Goal: Transaction & Acquisition: Purchase product/service

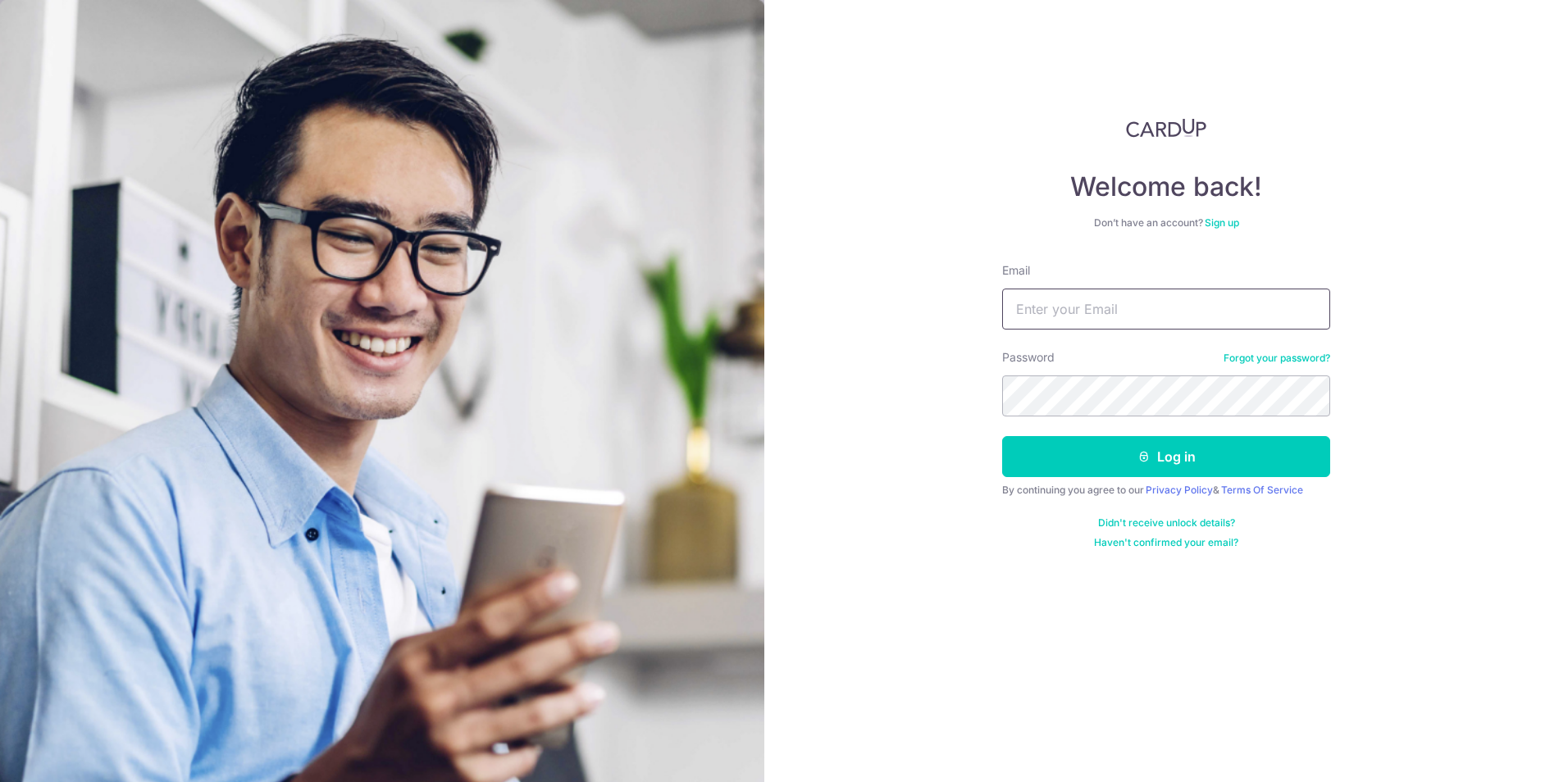
click at [1103, 308] on input "Email" at bounding box center [1166, 309] width 328 height 41
type input "madeleineyl.loo@gmail.com"
click at [1240, 457] on button "Log in" at bounding box center [1166, 456] width 328 height 41
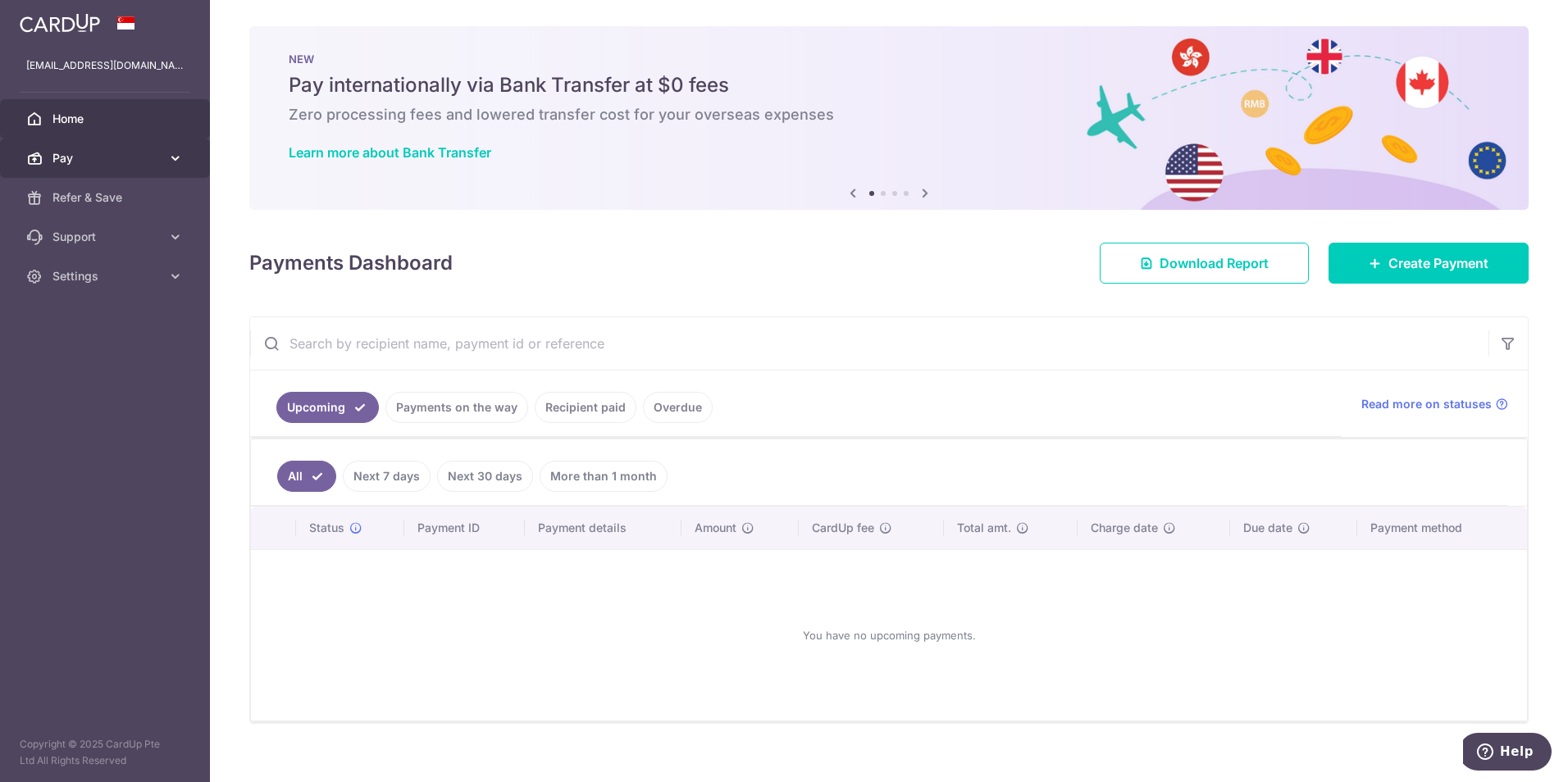
click at [176, 155] on icon at bounding box center [175, 158] width 16 height 16
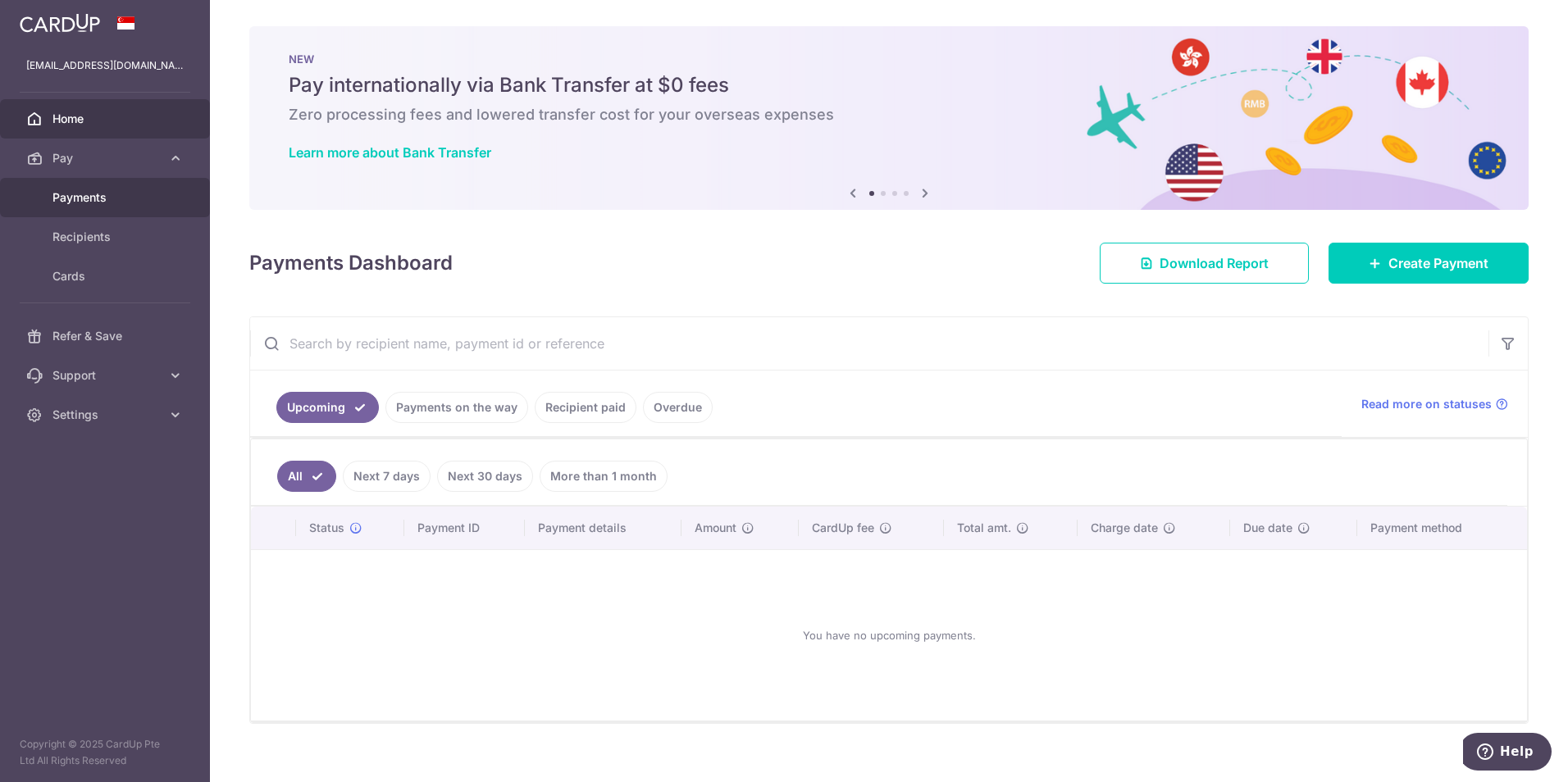
click at [101, 189] on link "Payments" at bounding box center [104, 197] width 210 height 39
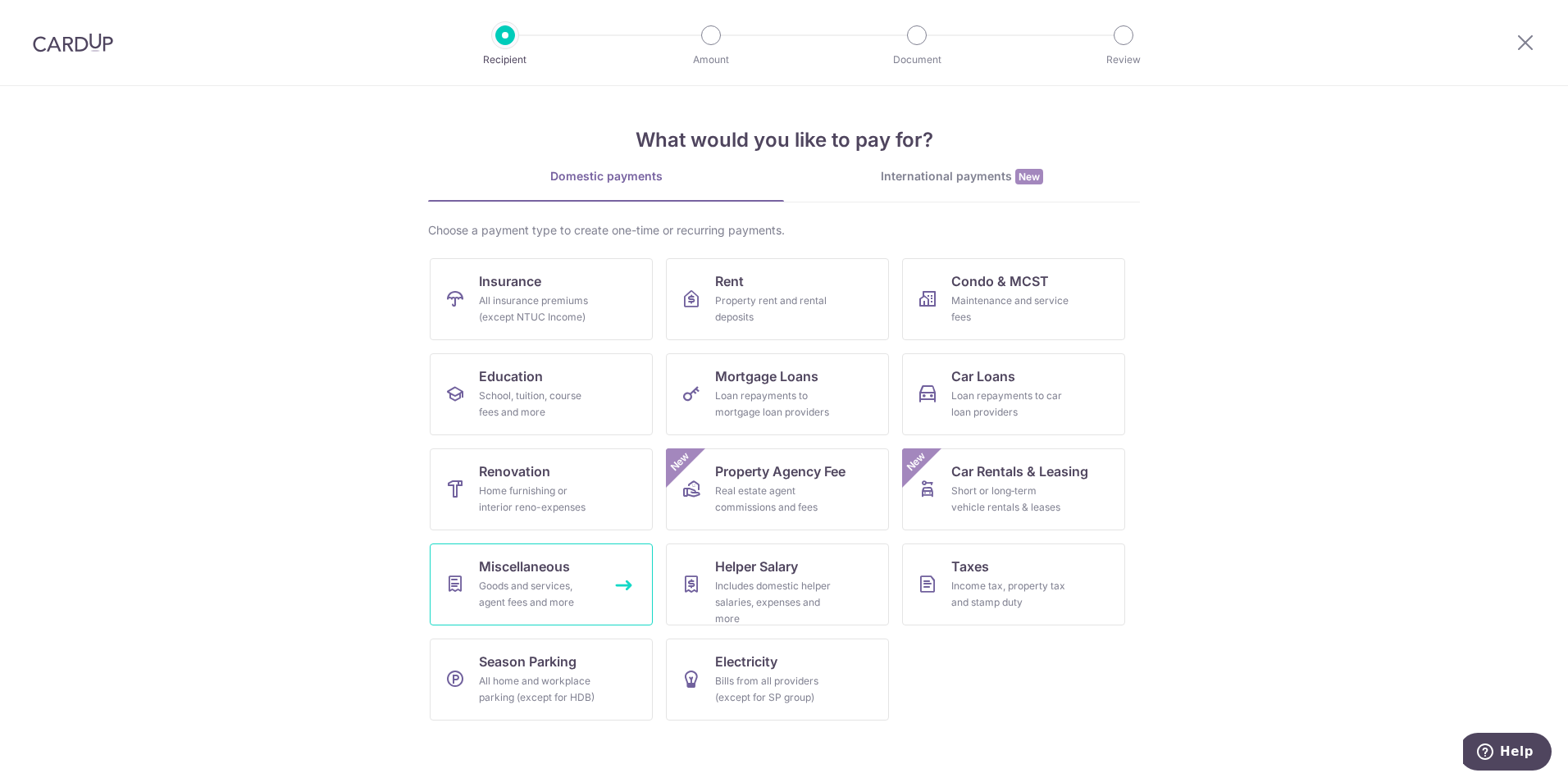
click at [490, 594] on div "Goods and services, agent fees and more" at bounding box center [538, 594] width 118 height 33
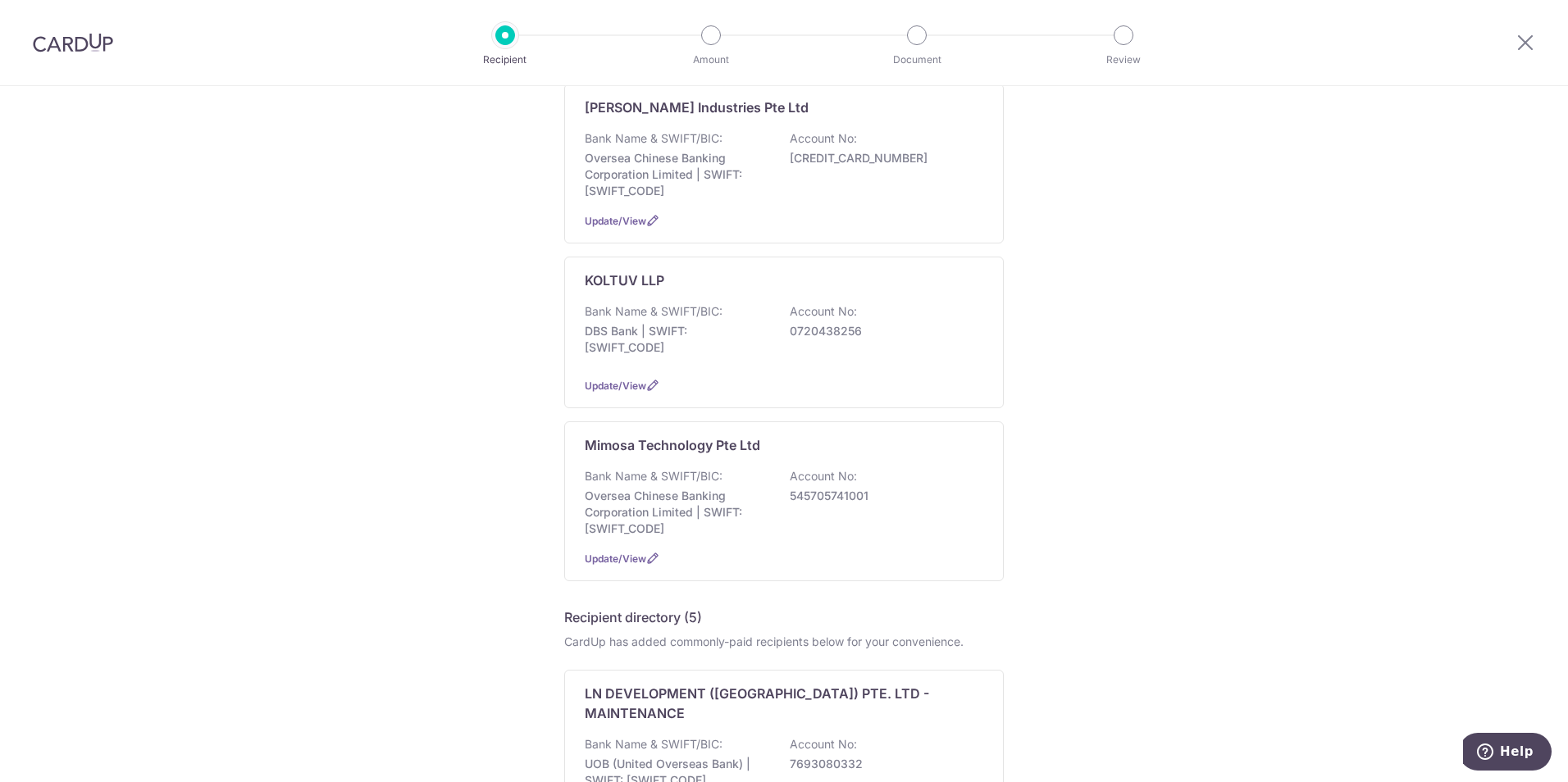
scroll to position [424, 0]
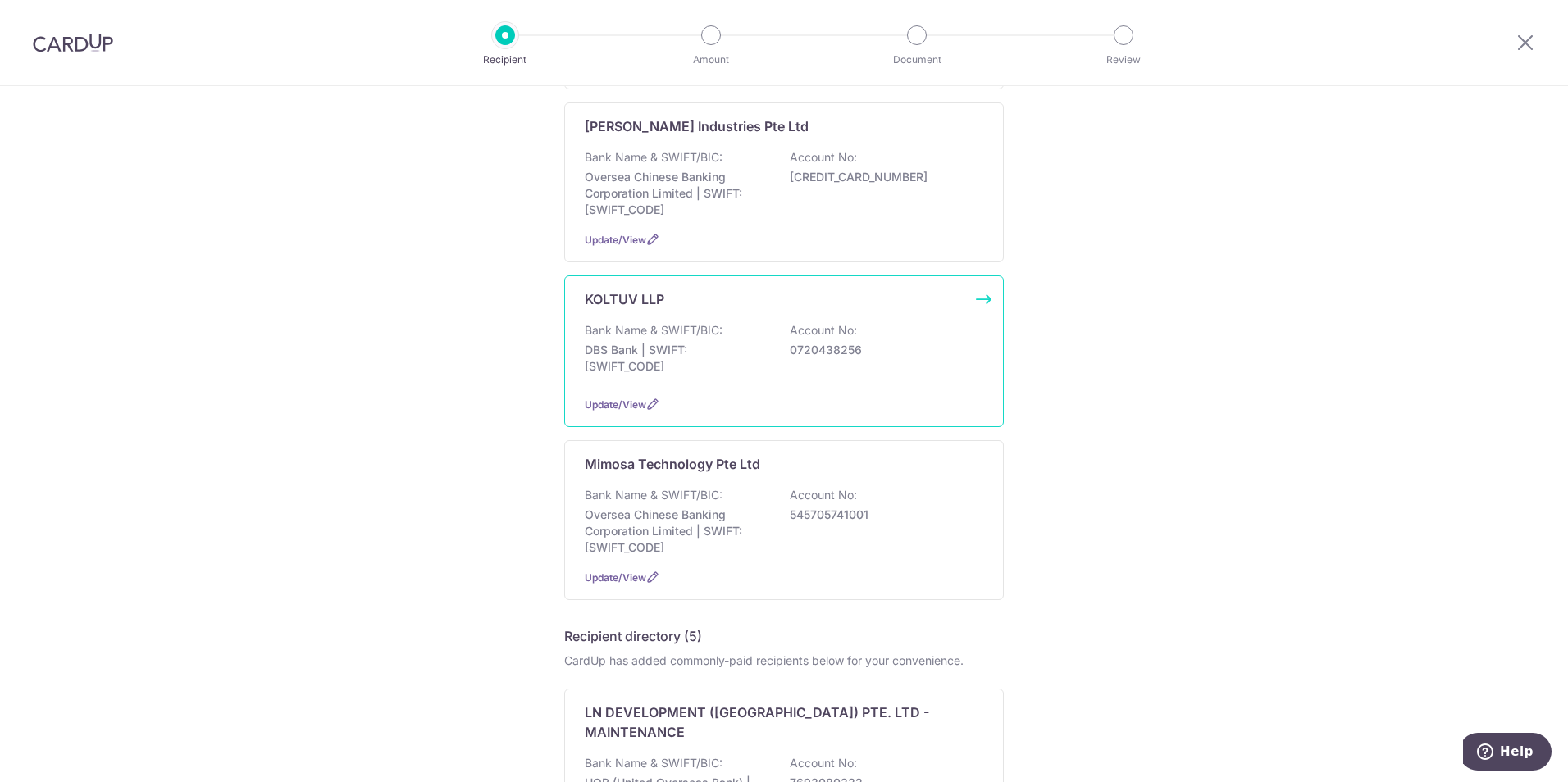
click at [980, 282] on div "KOLTUV LLP Bank Name & SWIFT/BIC: DBS Bank | SWIFT: [SWIFT_CODE] Account No: 07…" at bounding box center [784, 351] width 440 height 152
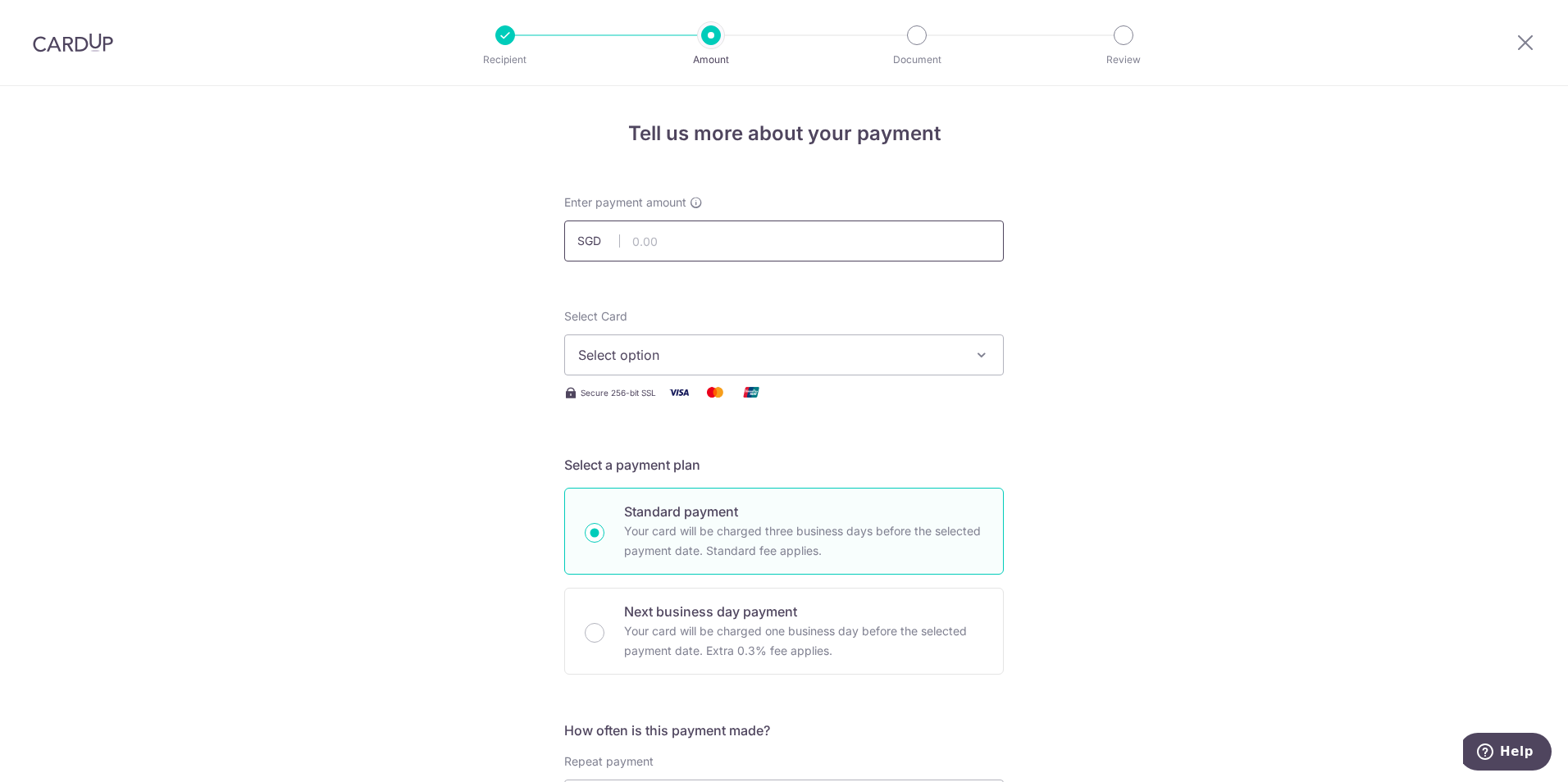
drag, startPoint x: 723, startPoint y: 233, endPoint x: 719, endPoint y: 241, distance: 8.9
click at [719, 241] on input "text" at bounding box center [784, 241] width 440 height 41
type input "1,200.00"
click at [958, 354] on button "Select option" at bounding box center [784, 354] width 440 height 41
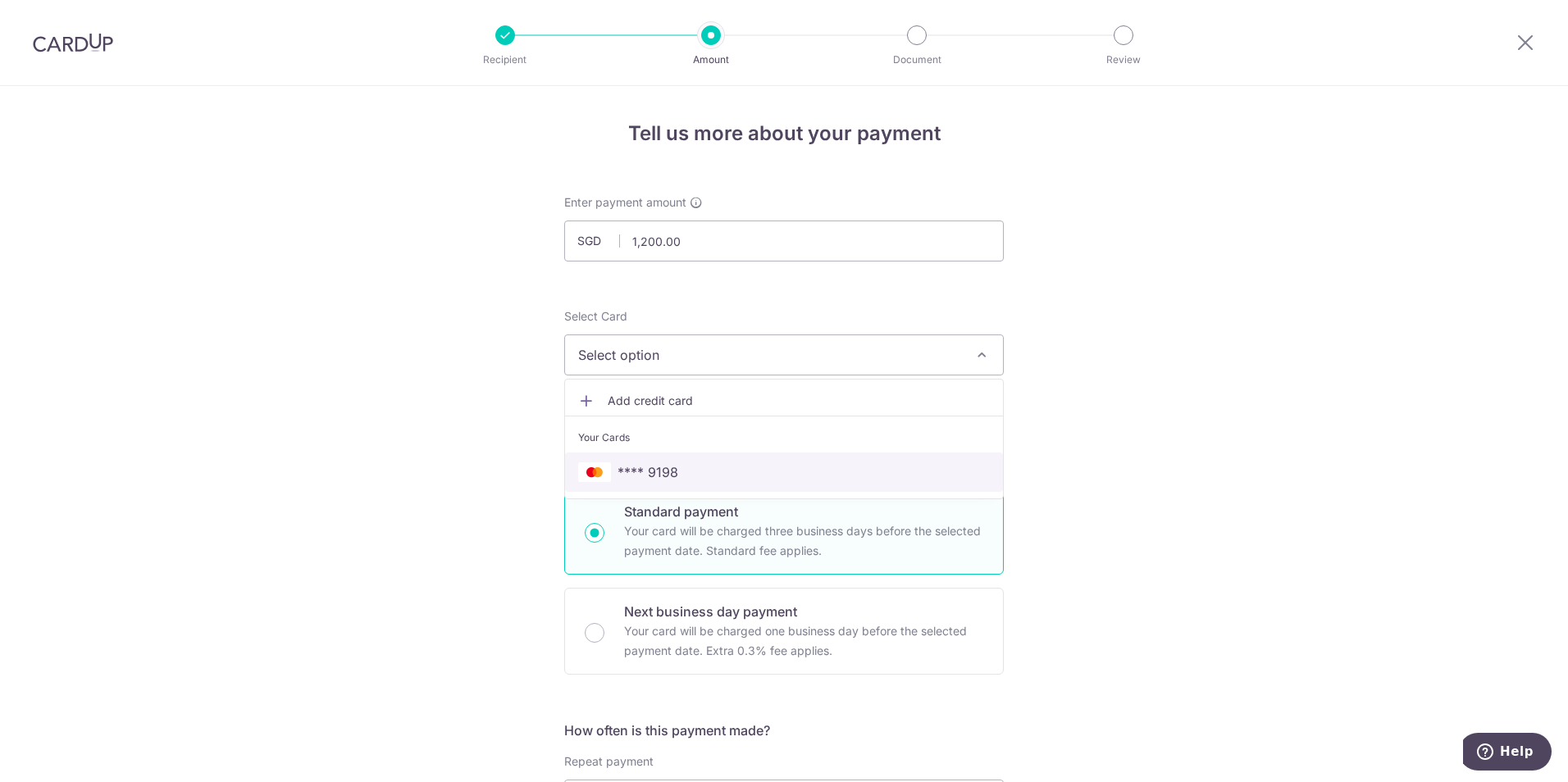
drag, startPoint x: 669, startPoint y: 457, endPoint x: 677, endPoint y: 450, distance: 10.6
click at [669, 457] on link "**** 9198" at bounding box center [784, 471] width 438 height 39
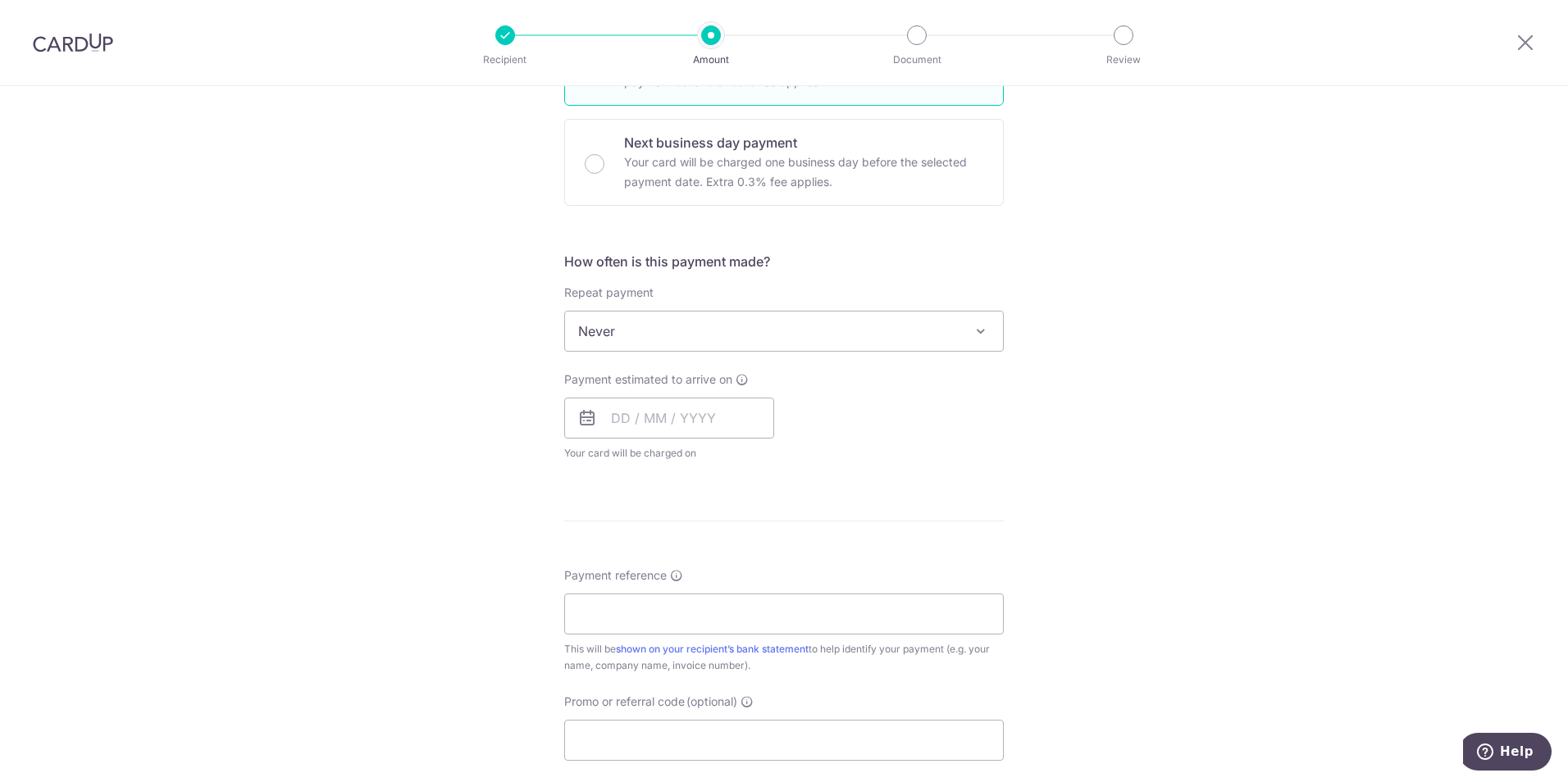
scroll to position [491, 0]
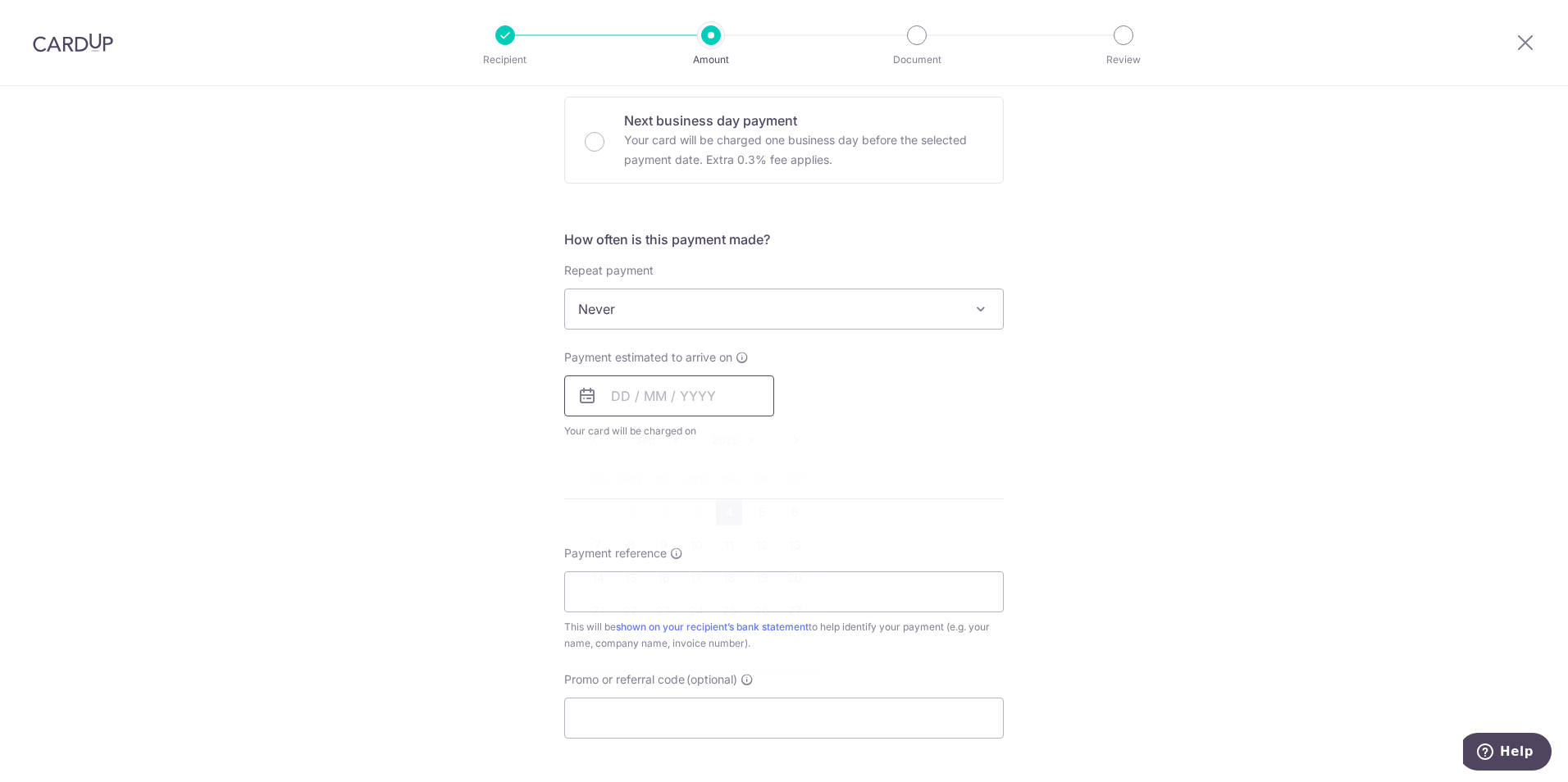
click at [621, 406] on input "text" at bounding box center [669, 395] width 210 height 41
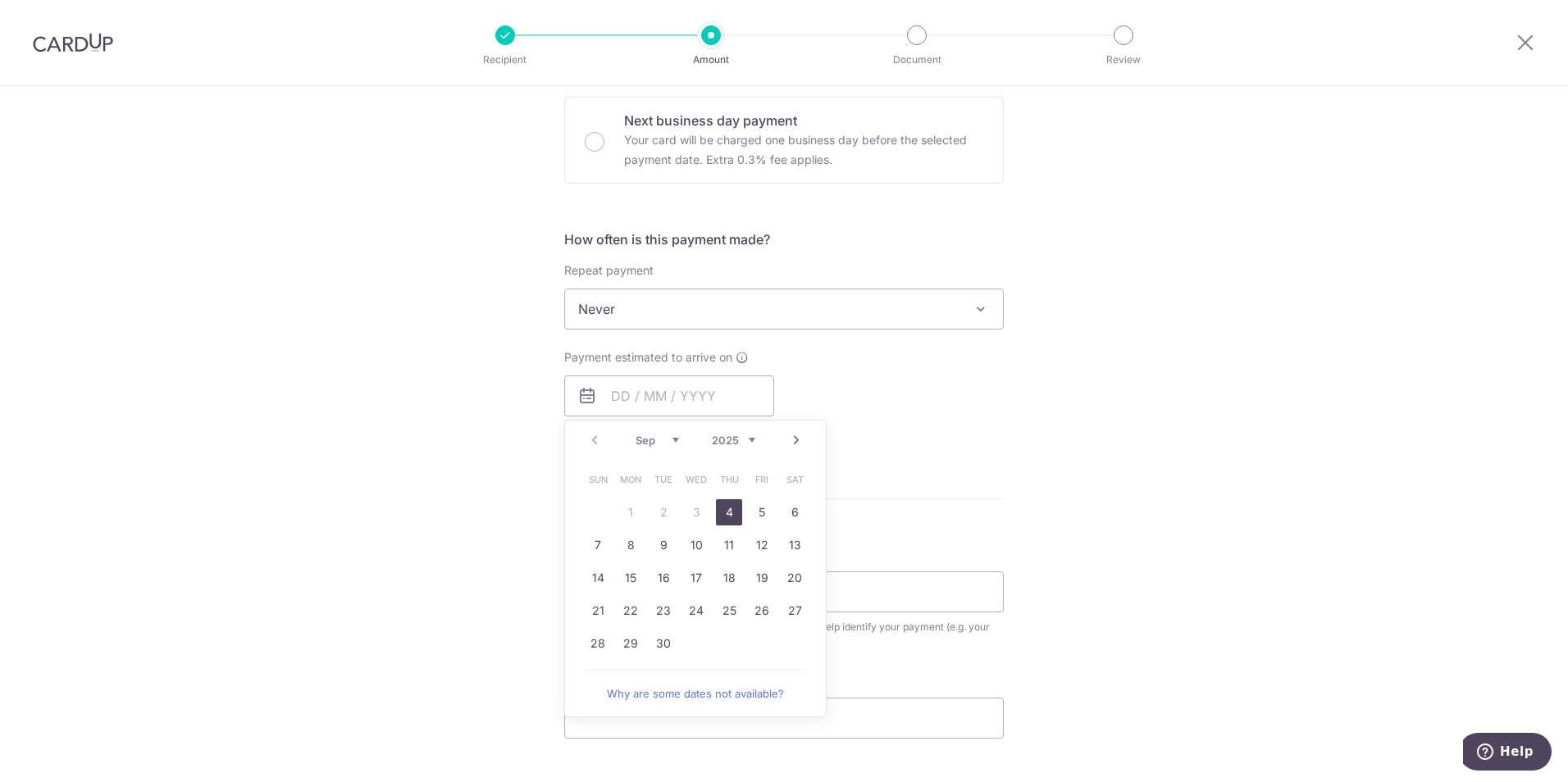
drag, startPoint x: 734, startPoint y: 515, endPoint x: 1097, endPoint y: 456, distance: 367.8
click at [734, 515] on link "4" at bounding box center [729, 512] width 26 height 26
type input "04/09/2025"
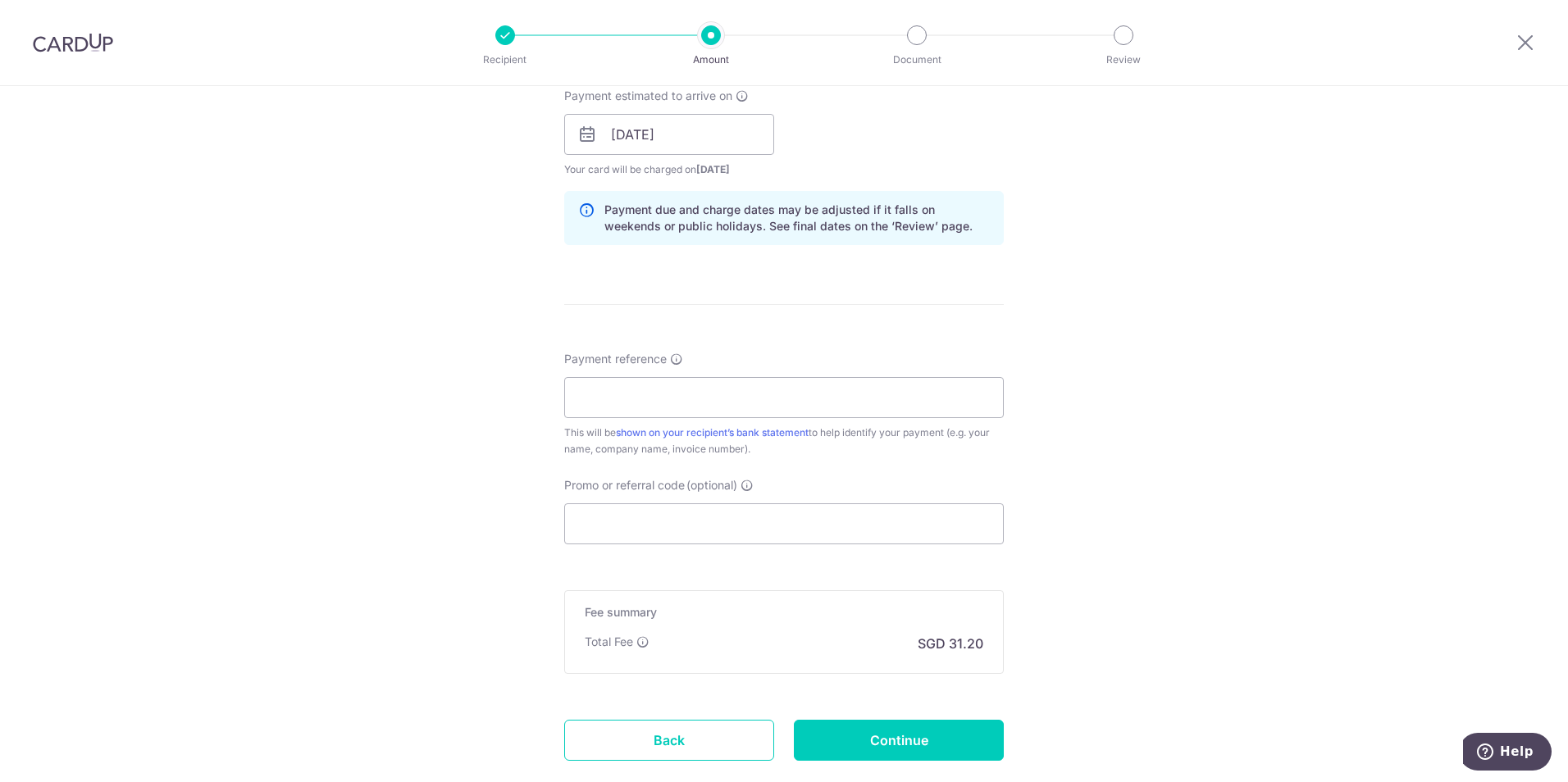
scroll to position [754, 0]
click at [749, 395] on input "Payment reference" at bounding box center [784, 395] width 440 height 41
click at [643, 401] on input "Payment reference" at bounding box center [784, 395] width 440 height 41
type input "Invoice 11682 Studio Eighteen"
click at [612, 527] on input "Promo or referral code (optional)" at bounding box center [784, 521] width 440 height 41
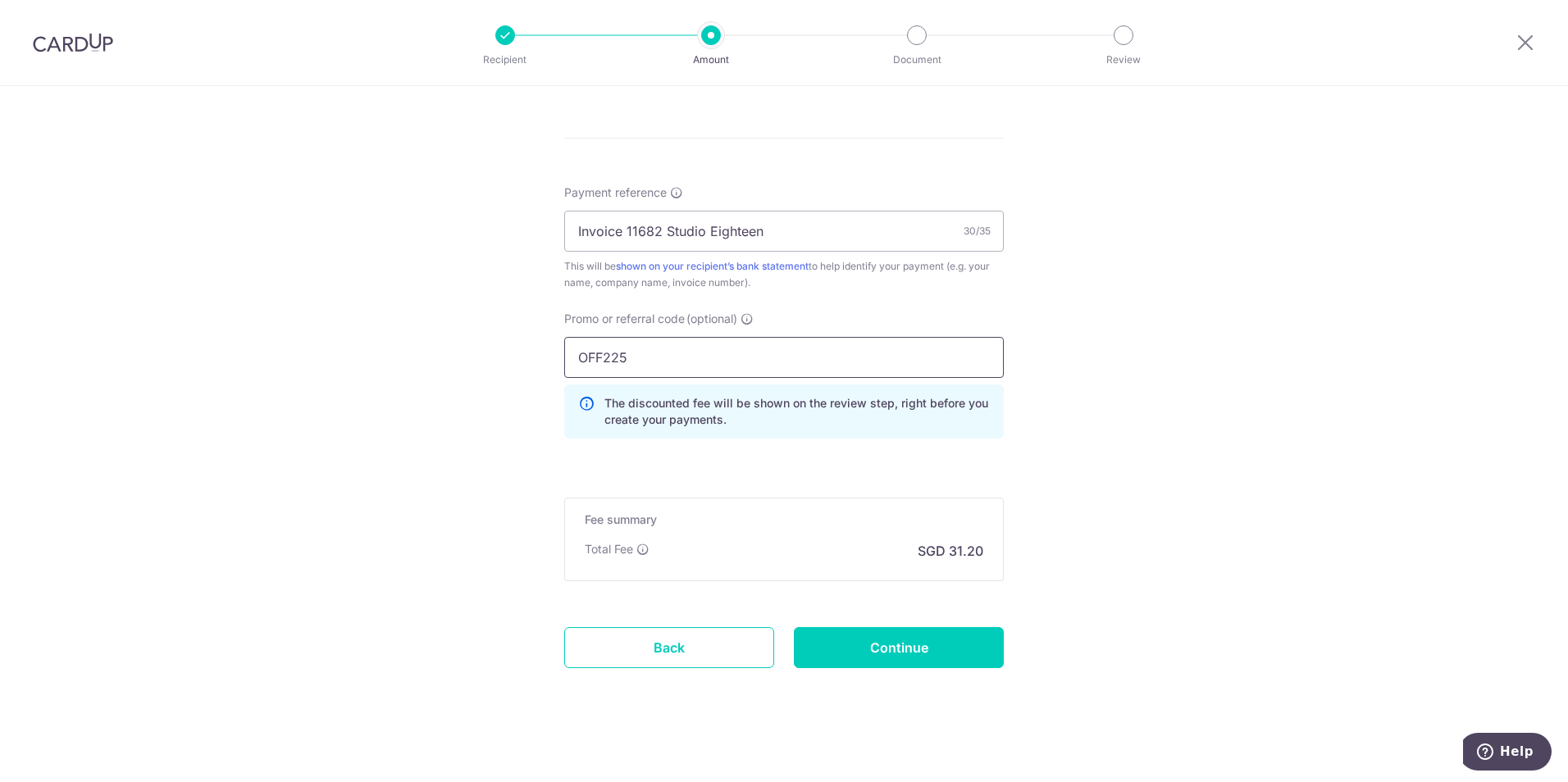
scroll to position [928, 0]
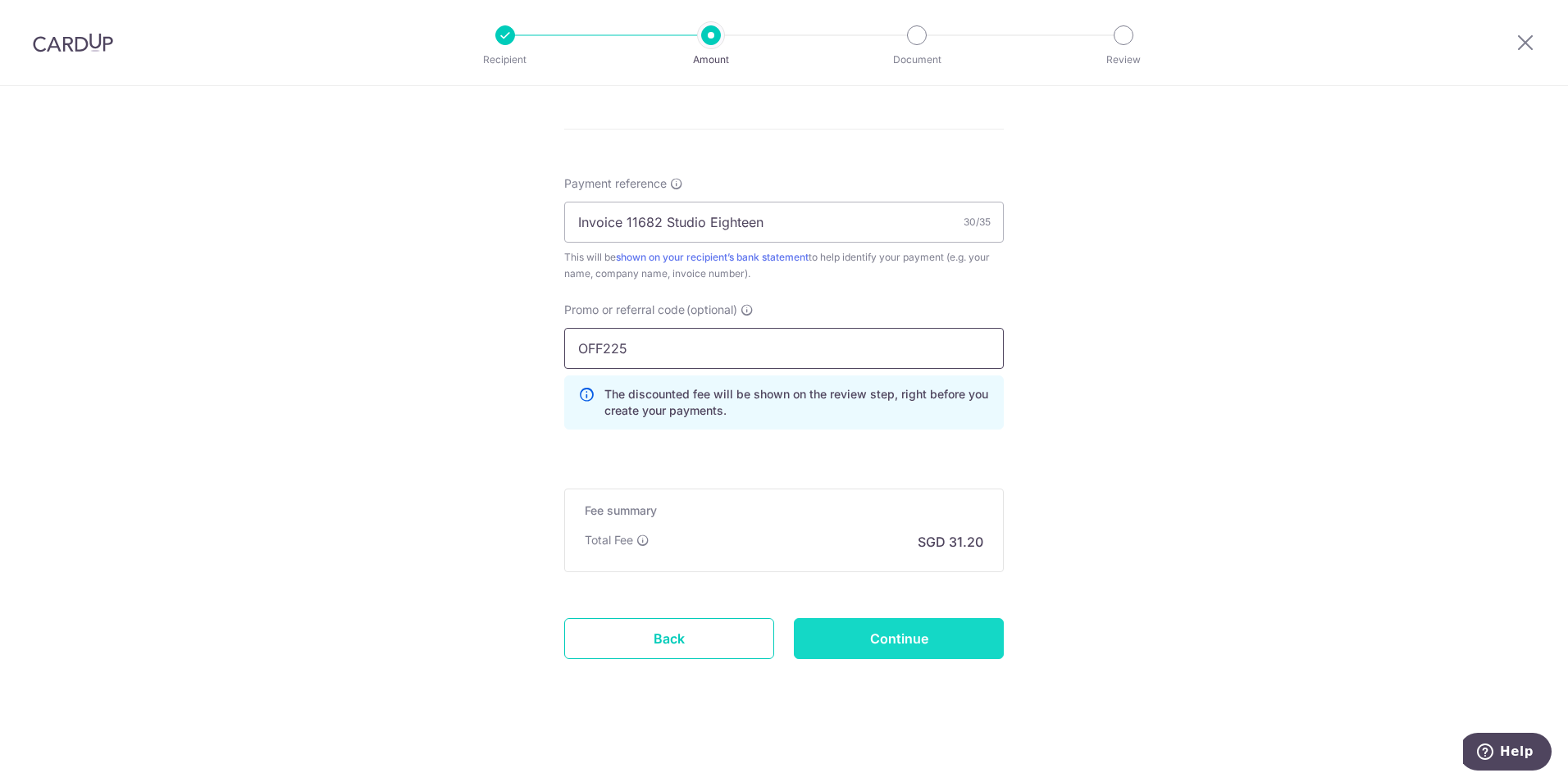
type input "OFF225"
click at [891, 643] on input "Continue" at bounding box center [898, 638] width 210 height 41
type input "Create Schedule"
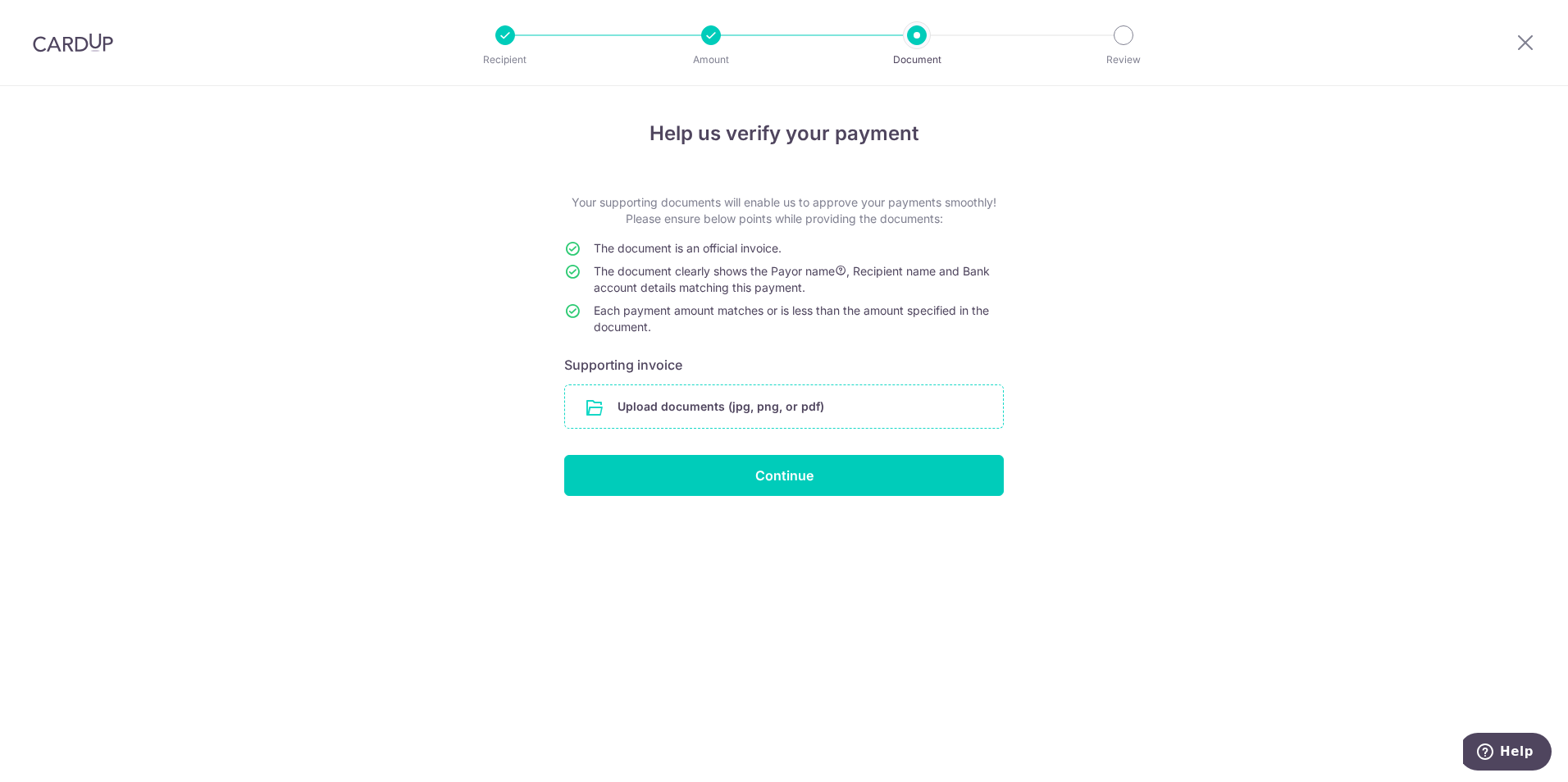
click at [669, 397] on input "file" at bounding box center [784, 406] width 438 height 43
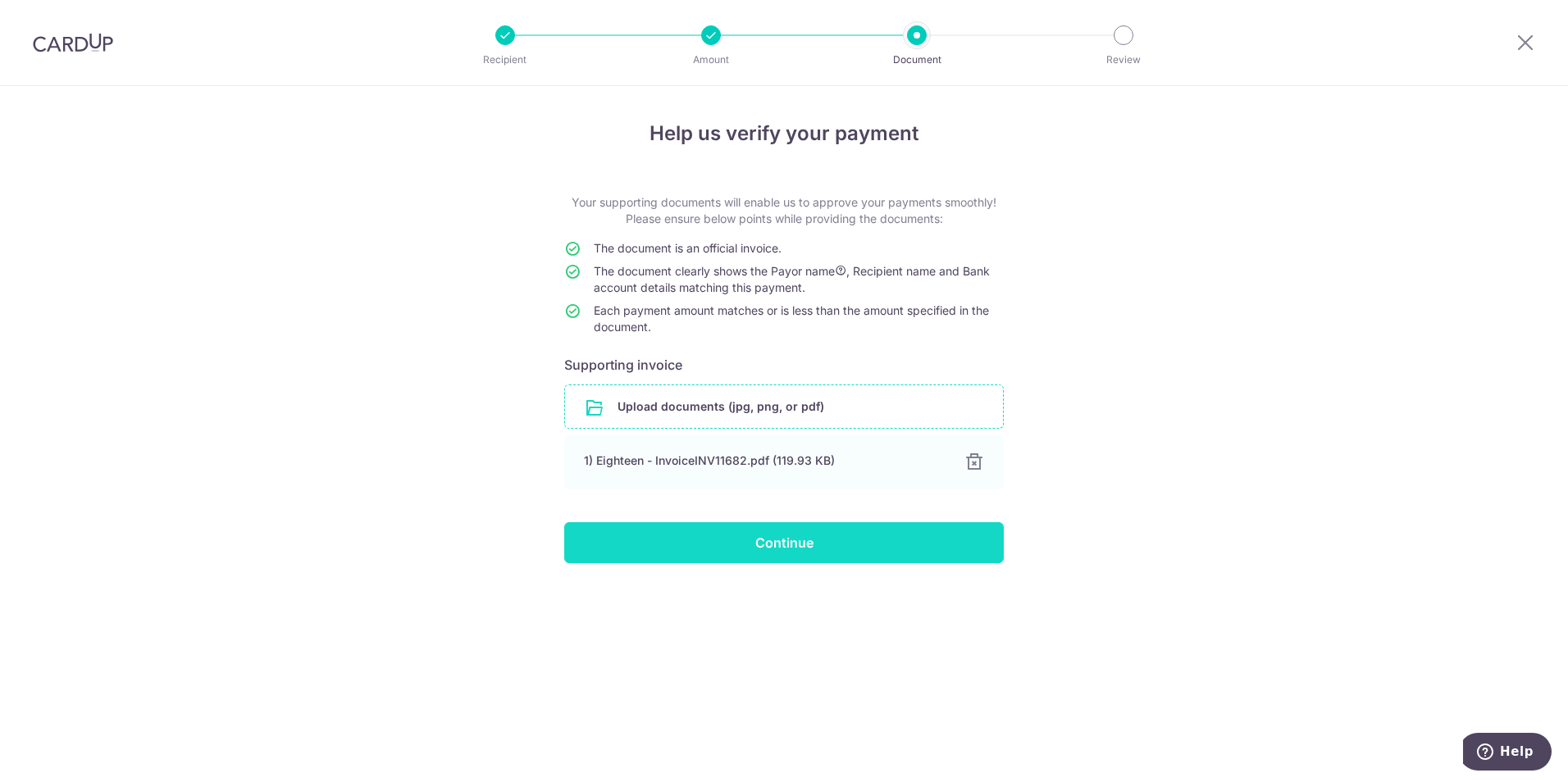
click at [837, 545] on input "Continue" at bounding box center [784, 542] width 440 height 41
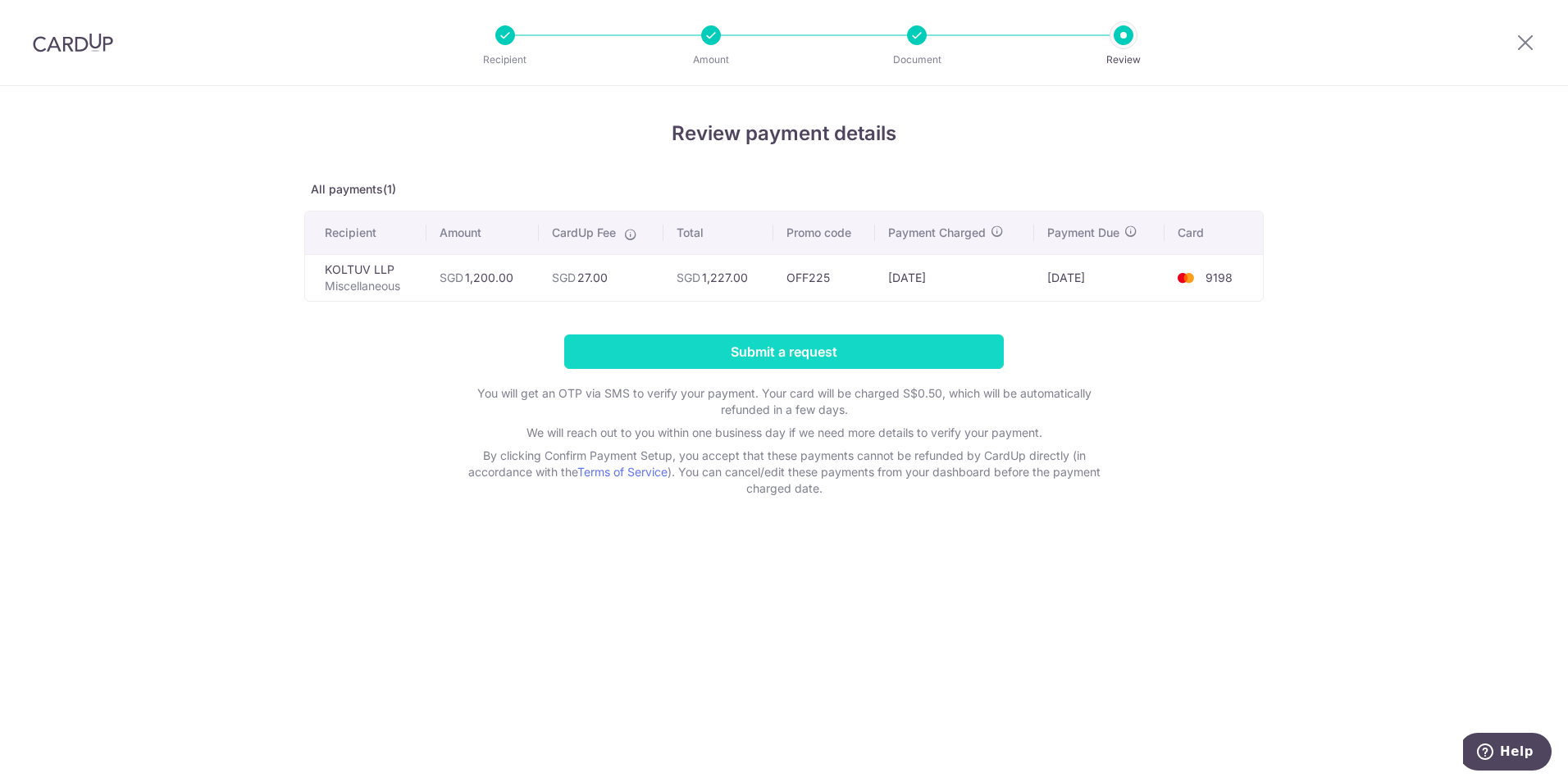
click at [749, 348] on input "Submit a request" at bounding box center [784, 351] width 440 height 35
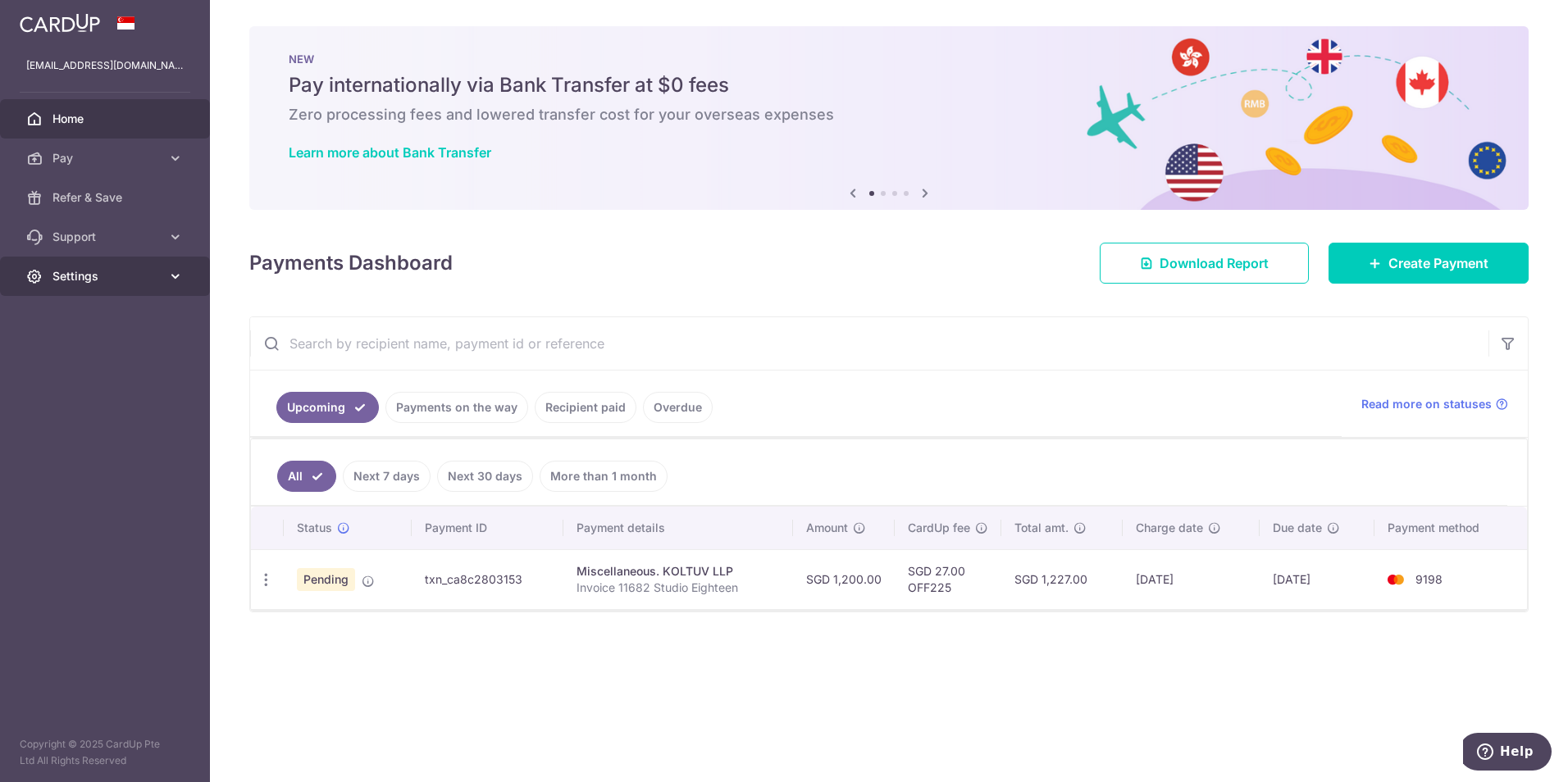
click at [167, 281] on icon at bounding box center [175, 276] width 16 height 16
click at [72, 349] on span "Logout" at bounding box center [106, 355] width 108 height 16
